Goal: Task Accomplishment & Management: Complete application form

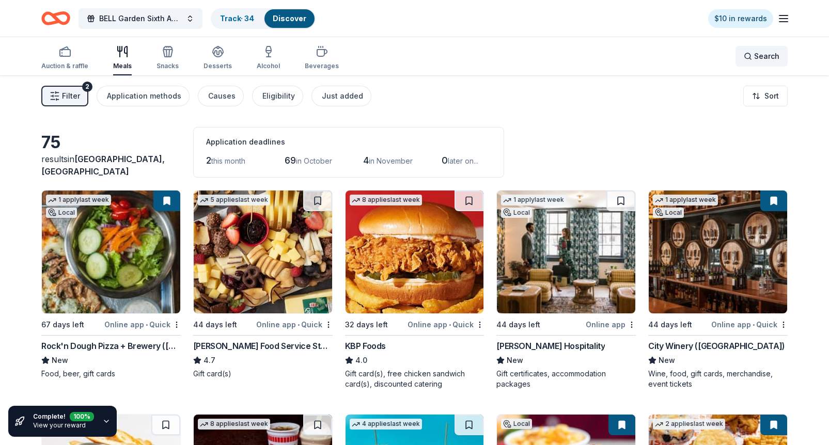
click at [752, 55] on div "Search" at bounding box center [762, 56] width 36 height 12
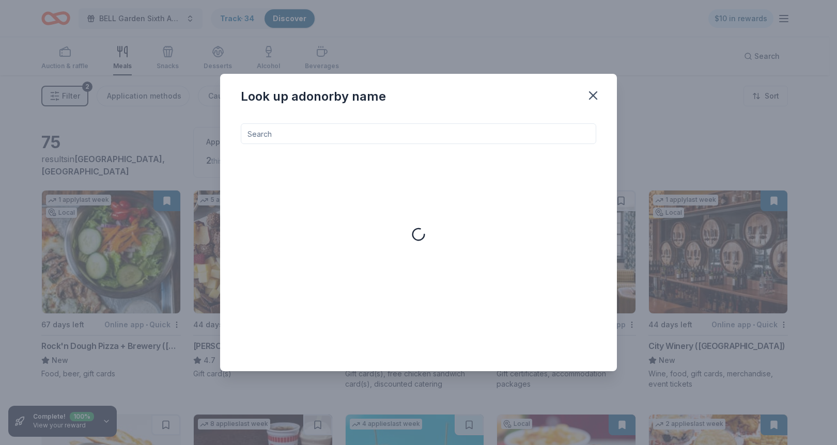
click at [752, 55] on div "Look up a donor by name" at bounding box center [418, 222] width 837 height 445
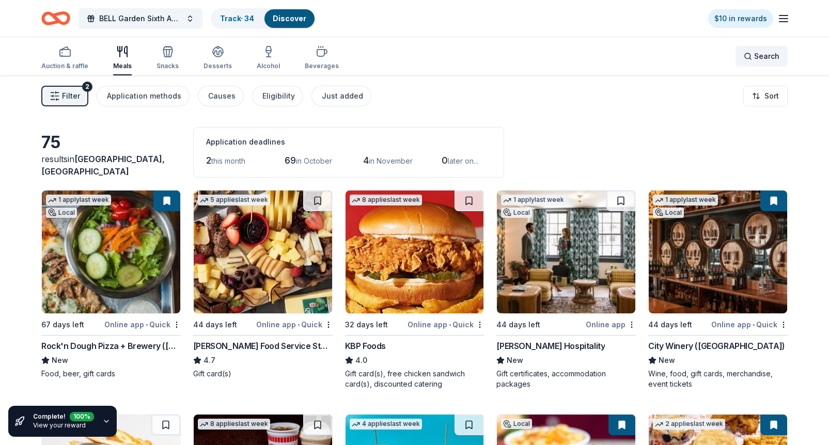
click at [750, 54] on div "Search" at bounding box center [762, 56] width 36 height 12
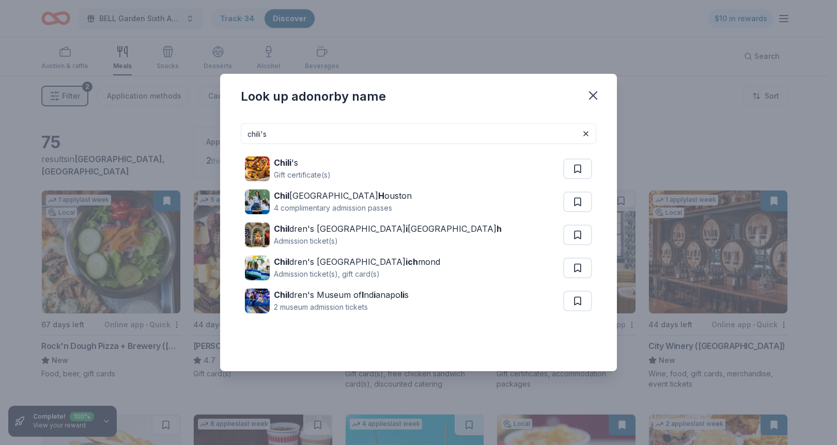
type input "chili's"
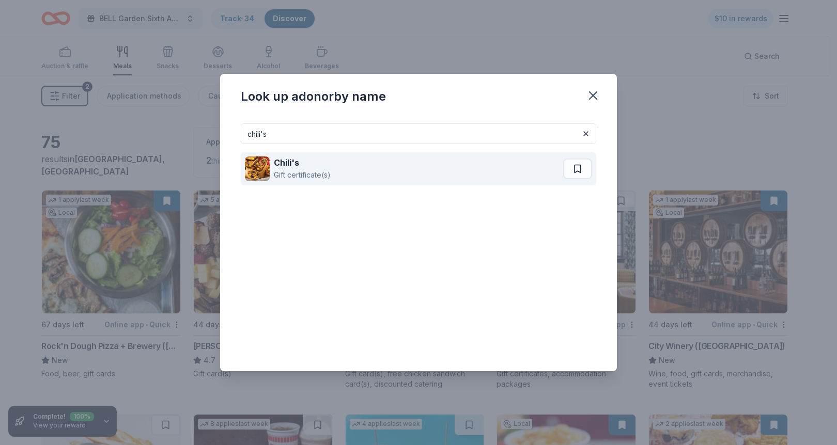
click at [320, 169] on div "Gift certificate(s)" at bounding box center [302, 175] width 57 height 12
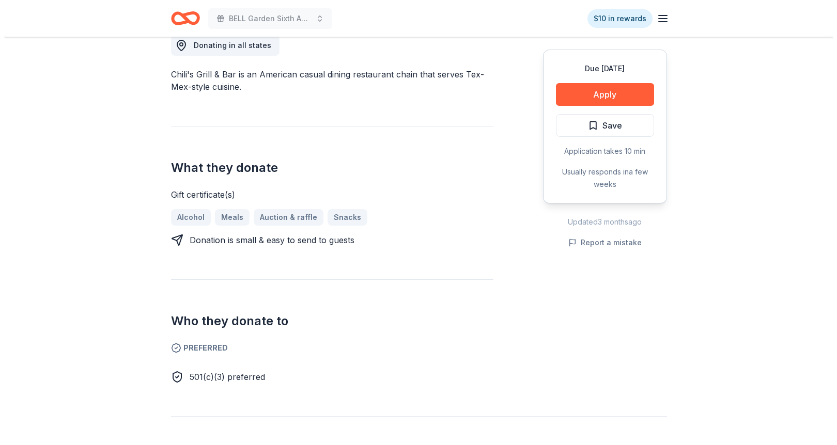
scroll to position [305, 0]
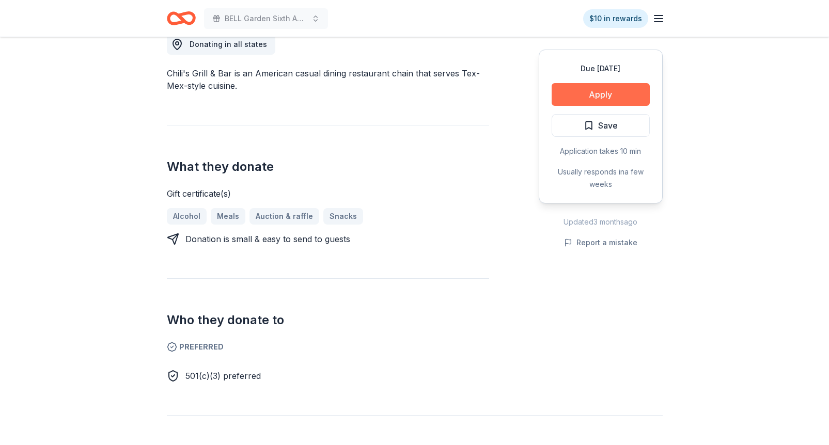
click at [613, 95] on button "Apply" at bounding box center [601, 94] width 98 height 23
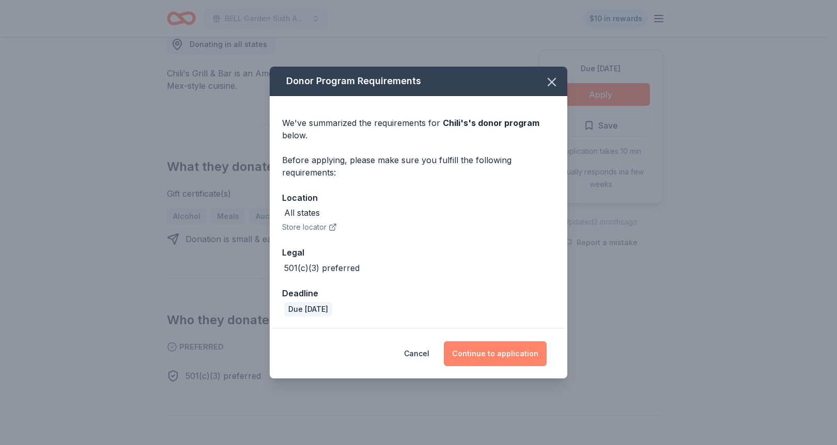
click at [492, 357] on button "Continue to application" at bounding box center [495, 354] width 103 height 25
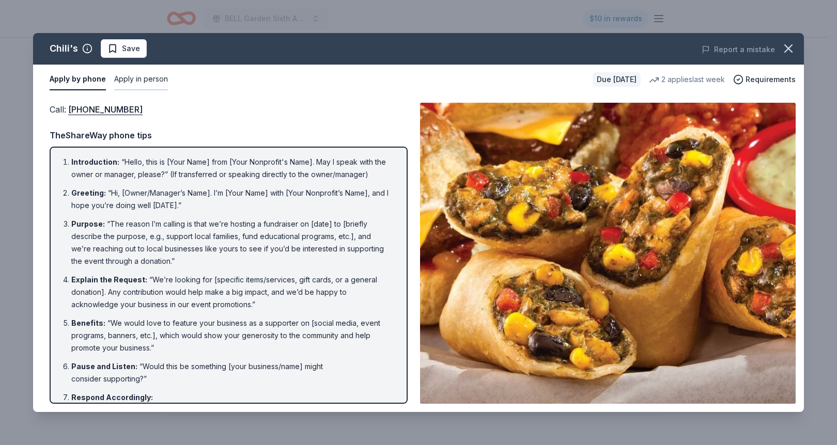
click at [150, 80] on button "Apply in person" at bounding box center [141, 80] width 54 height 22
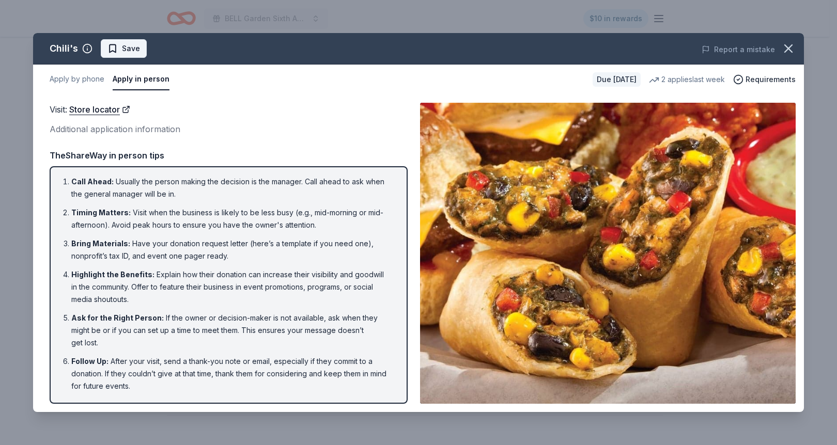
click at [137, 54] on span "Save" at bounding box center [131, 48] width 18 height 12
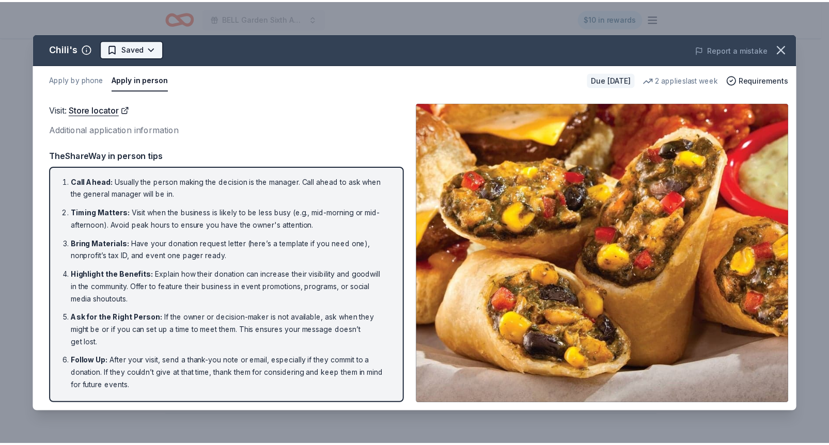
scroll to position [0, 0]
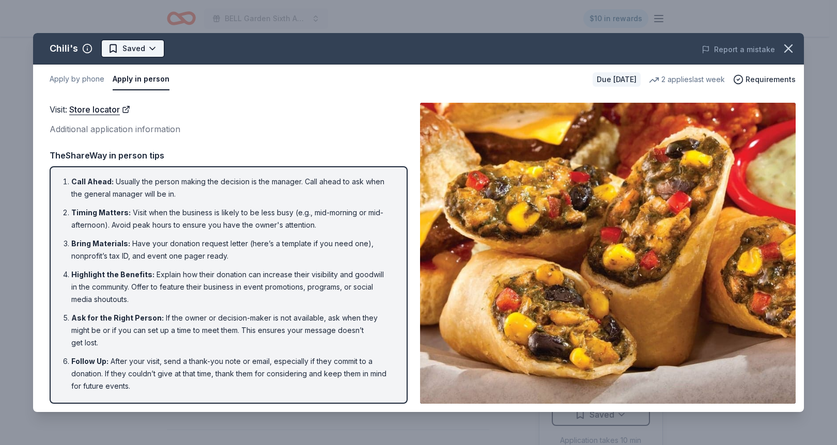
click at [149, 48] on html "BELL Garden Sixth Annual Virtual Auction $10 in rewards Due in 44 days Share Ch…" at bounding box center [418, 222] width 837 height 445
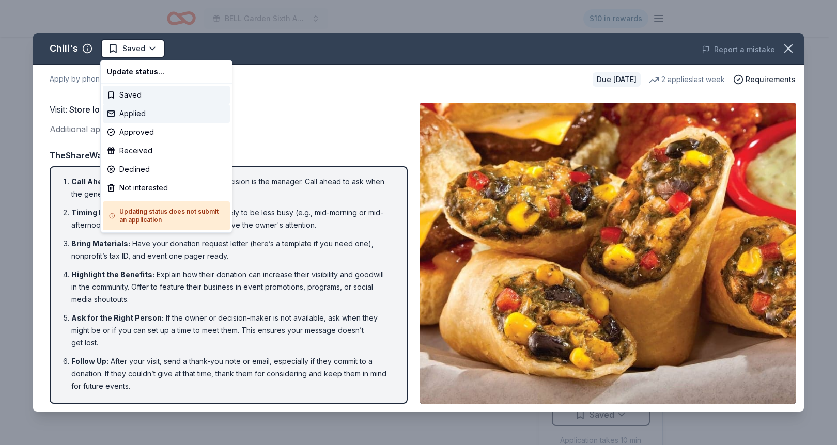
click at [153, 110] on div "Applied" at bounding box center [166, 113] width 127 height 19
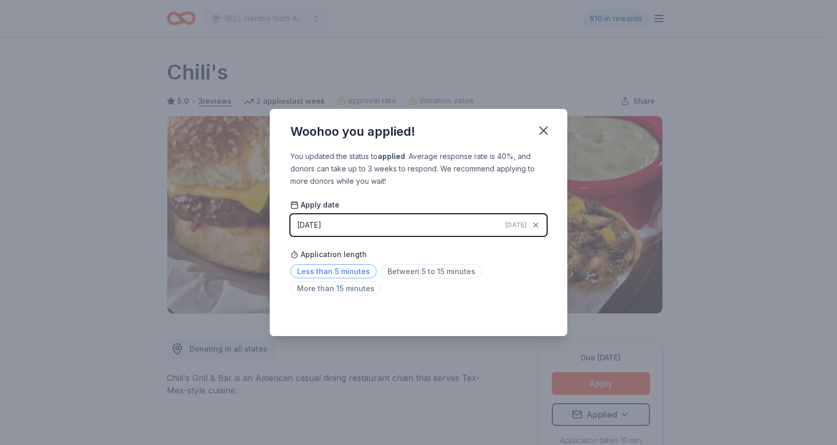
click at [340, 271] on span "Less than 5 minutes" at bounding box center [333, 272] width 86 height 14
click at [540, 128] on icon "button" at bounding box center [543, 130] width 7 height 7
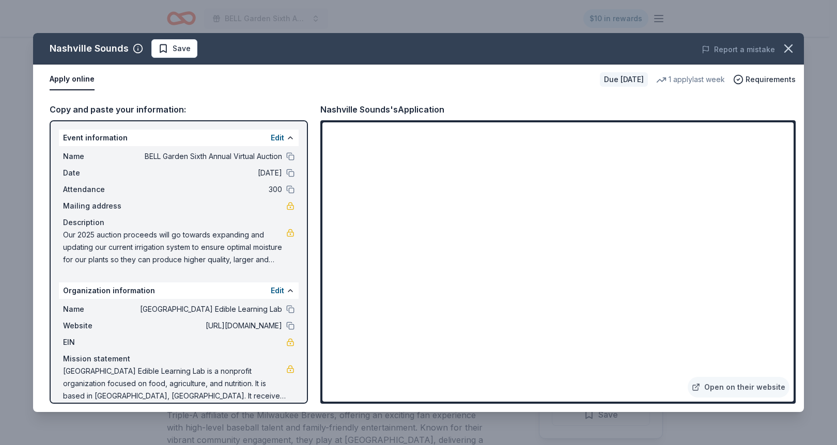
scroll to position [527, 0]
